Goal: Task Accomplishment & Management: Manage account settings

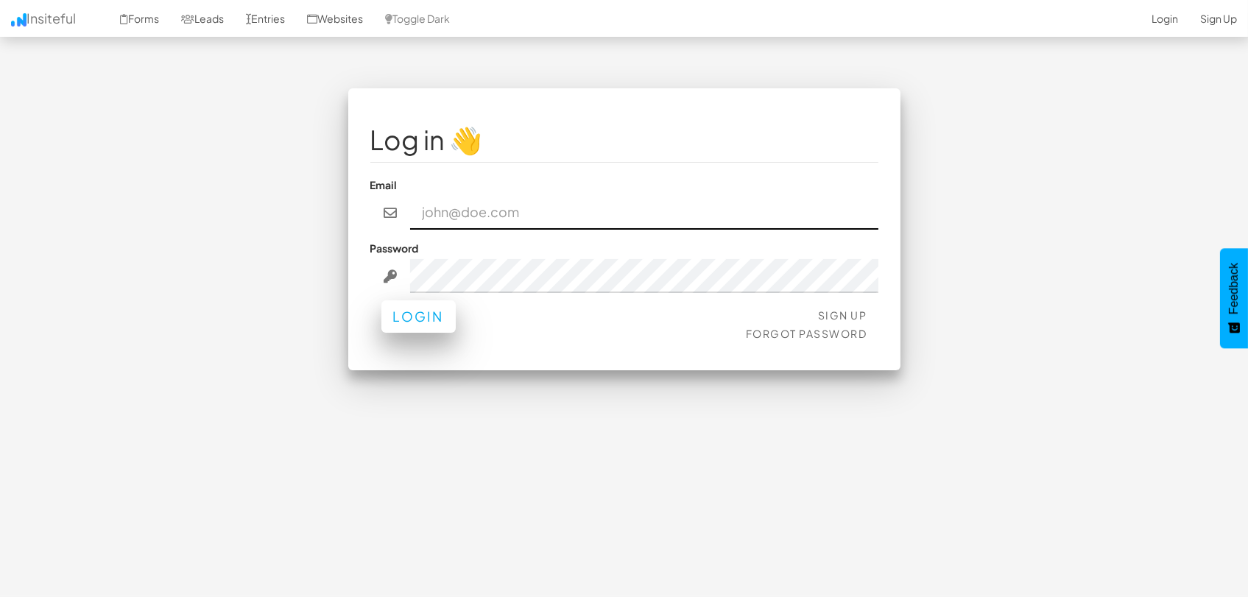
type input "marketing@mapsted.com"
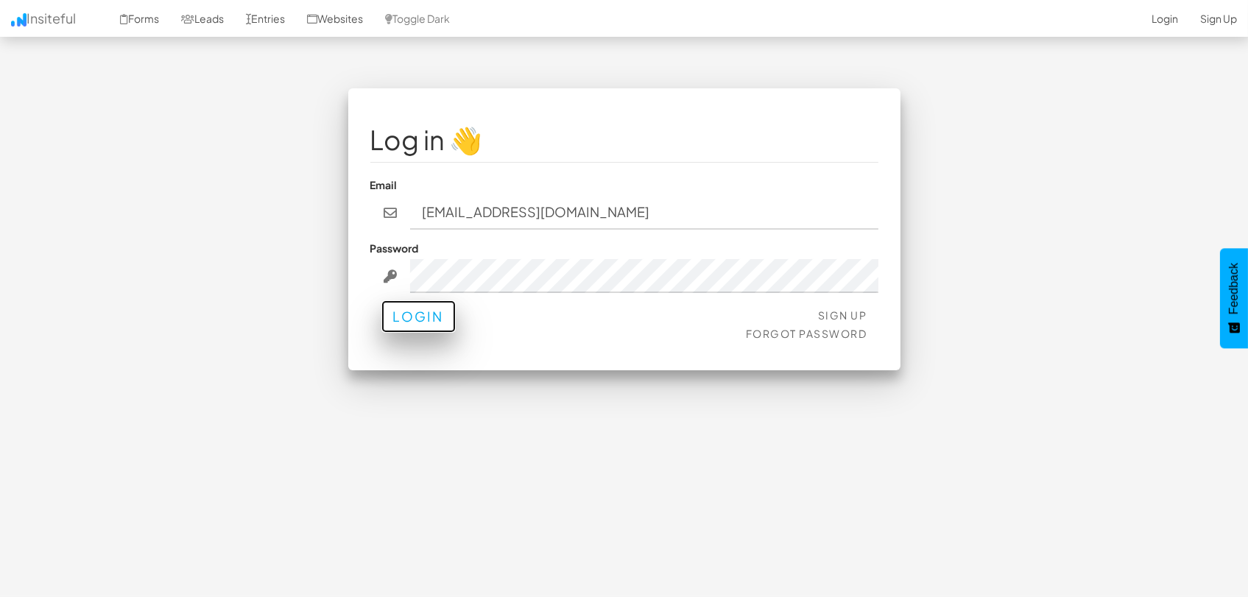
click at [406, 320] on button "Login" at bounding box center [418, 316] width 74 height 32
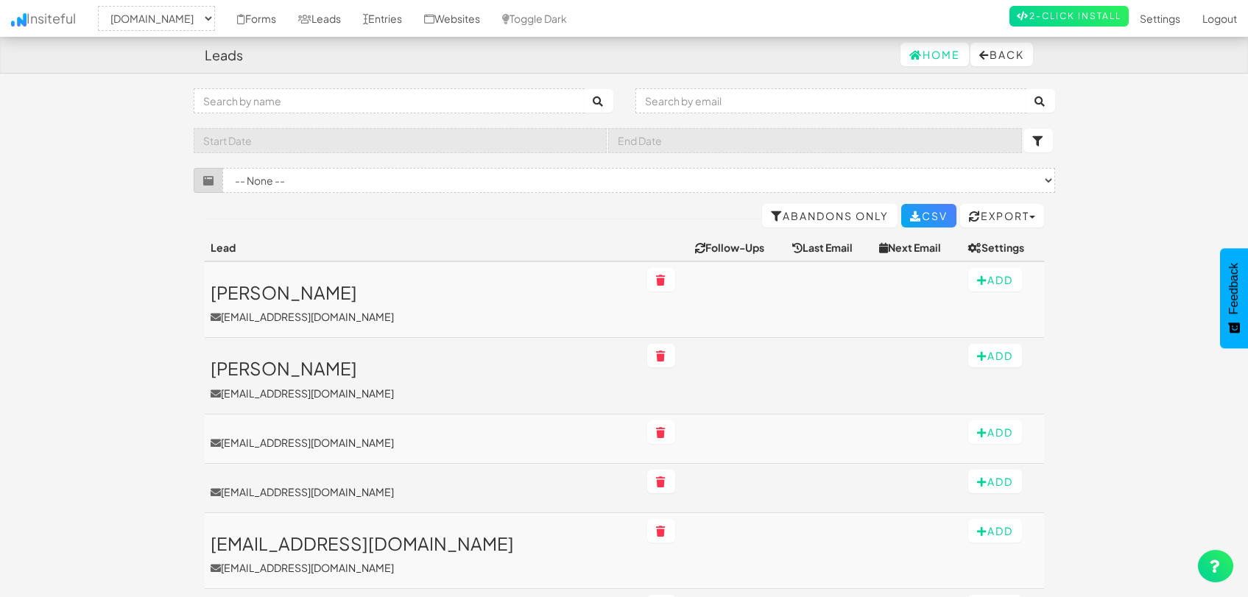
select select "1505"
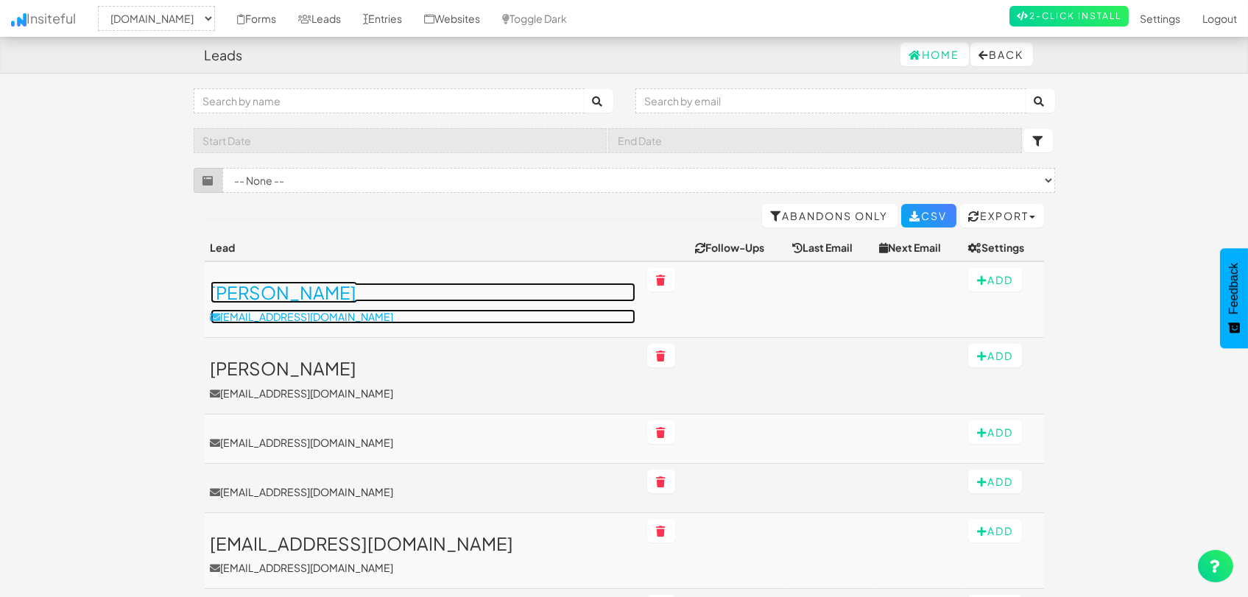
click at [280, 295] on h3 "Trevor T Steinbach" at bounding box center [423, 292] width 425 height 19
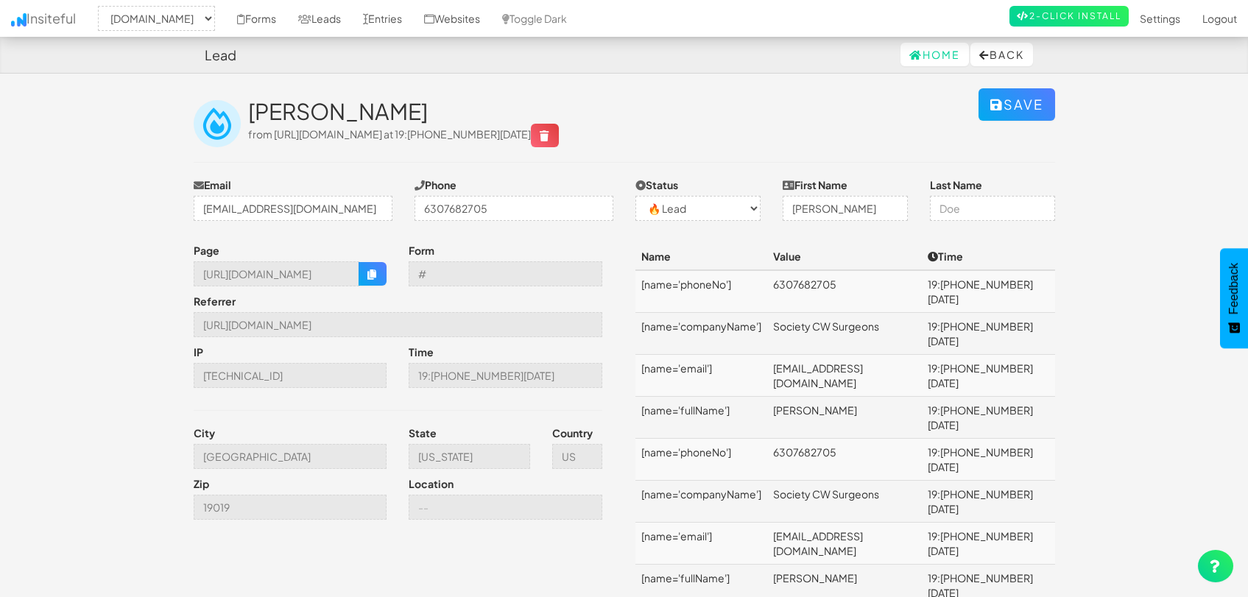
select select "1505"
select select "0"
click at [172, 141] on body "Lead Home Back Toggle navigation Insiteful -- None -- [DOMAIN_NAME] Forms Leads…" at bounding box center [624, 504] width 1248 height 1008
click at [156, 143] on body "Lead Home Back Toggle navigation Insiteful -- None -- [DOMAIN_NAME] Forms Leads…" at bounding box center [624, 504] width 1248 height 1008
click at [116, 205] on body "Lead Home Back Toggle navigation Insiteful -- None -- mapsted.com Forms Leads E…" at bounding box center [624, 504] width 1248 height 1008
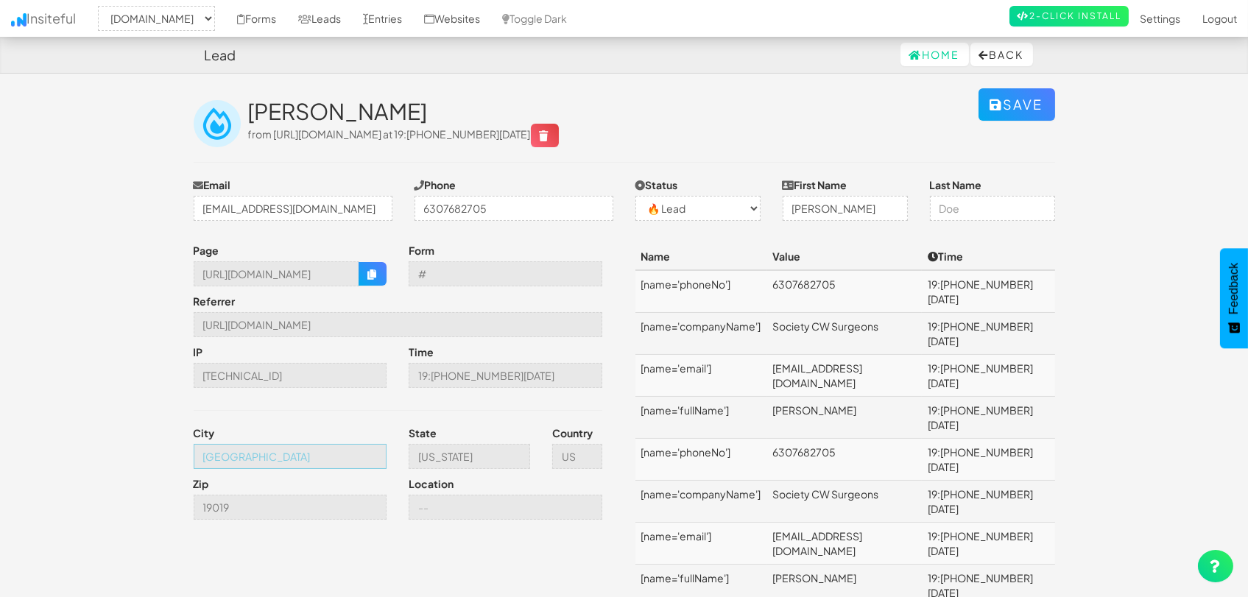
click at [315, 454] on input "Philadelphia" at bounding box center [291, 456] width 194 height 25
click at [376, 15] on link "Entries" at bounding box center [382, 18] width 61 height 37
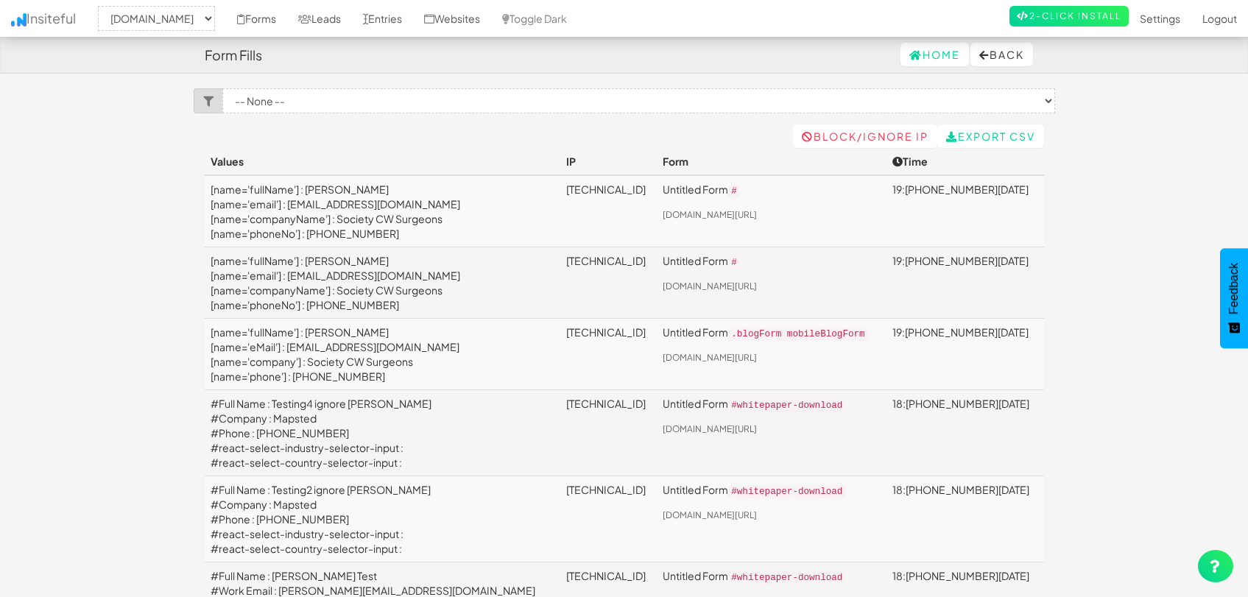
select select "1505"
click at [327, 10] on link "Leads" at bounding box center [319, 18] width 65 height 37
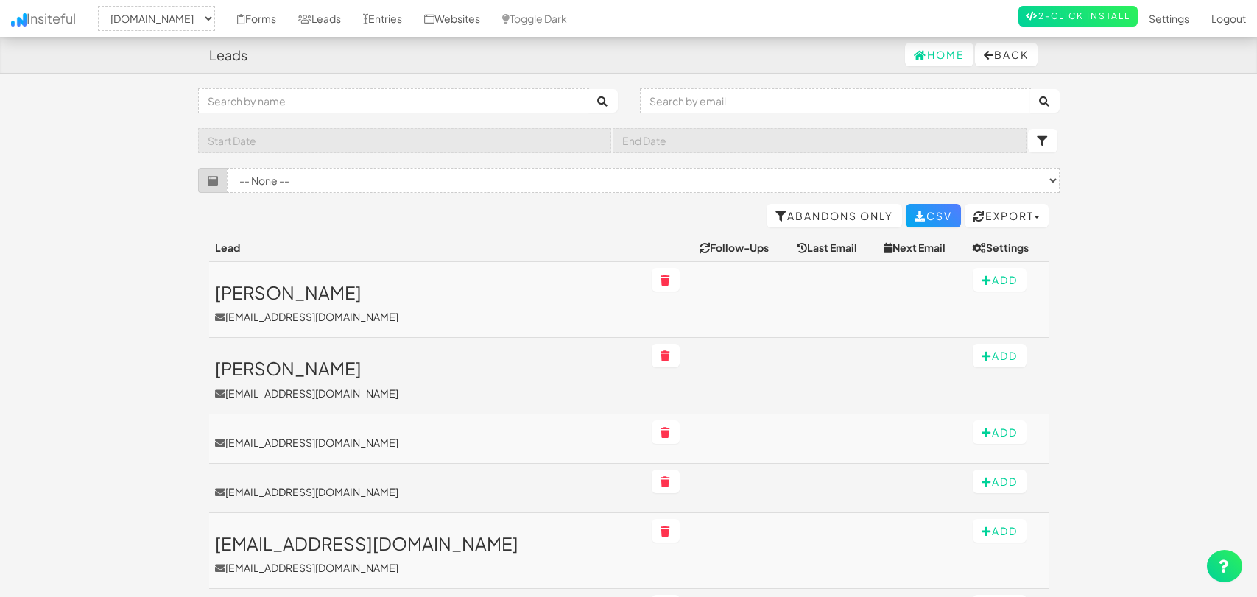
select select "1505"
